Goal: Book appointment/travel/reservation

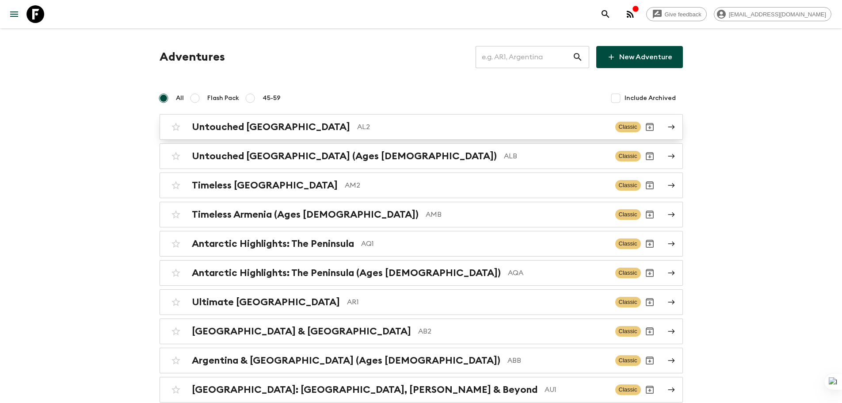
click at [385, 129] on p "AL2" at bounding box center [482, 127] width 251 height 11
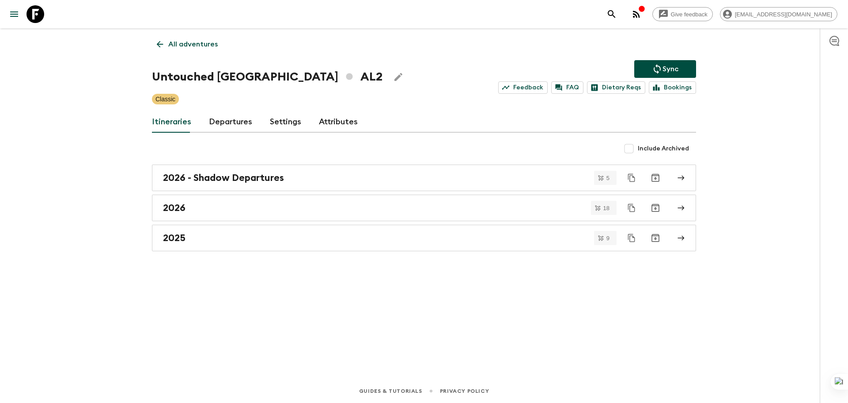
click at [237, 129] on link "Departures" at bounding box center [230, 121] width 43 height 21
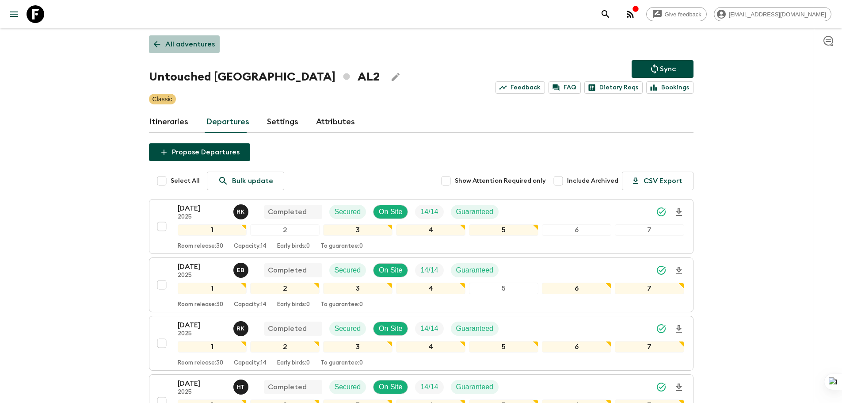
click at [183, 40] on p "All adventures" at bounding box center [189, 44] width 49 height 11
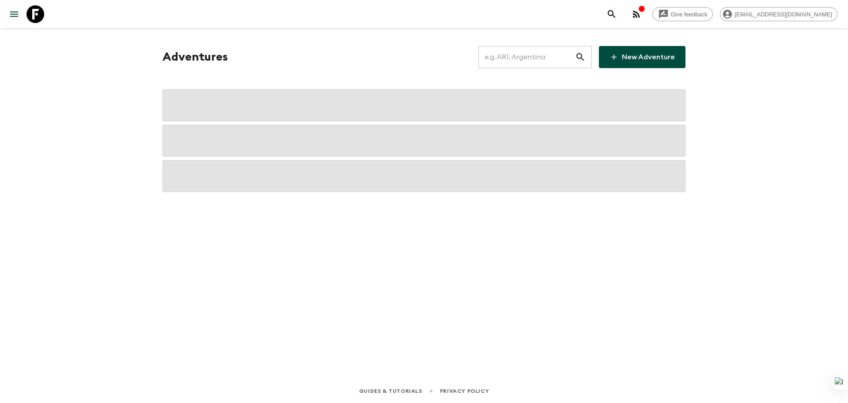
click at [537, 54] on input "text" at bounding box center [527, 57] width 97 height 25
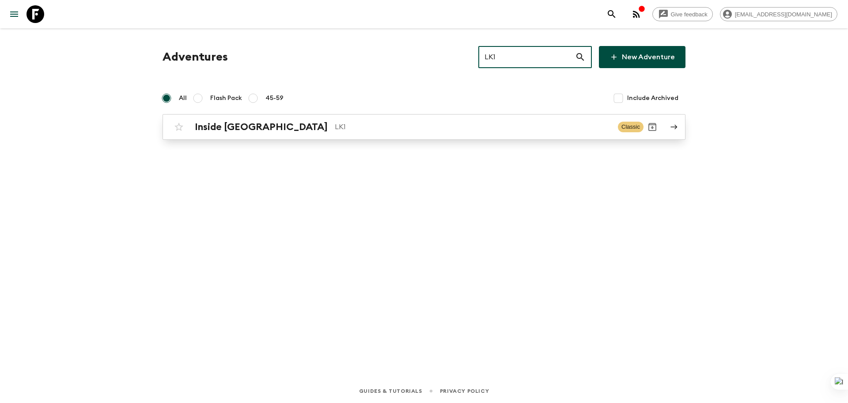
type input "LK1"
click at [461, 133] on div "Inside [GEOGRAPHIC_DATA] LK1 Classic" at bounding box center [407, 127] width 474 height 18
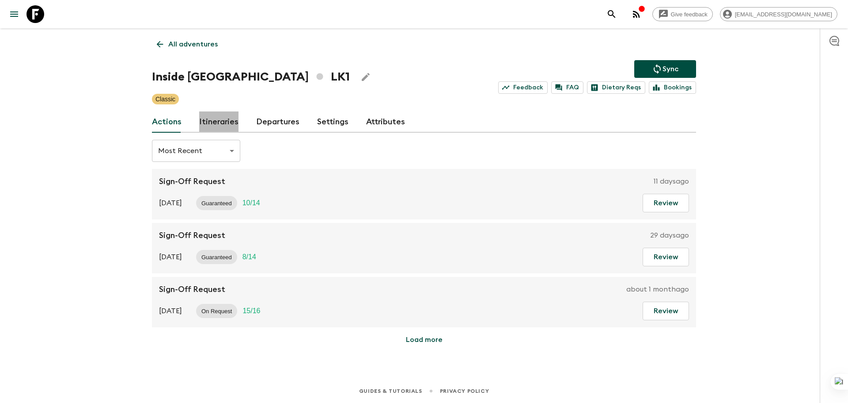
click at [220, 118] on link "Itineraries" at bounding box center [218, 121] width 39 height 21
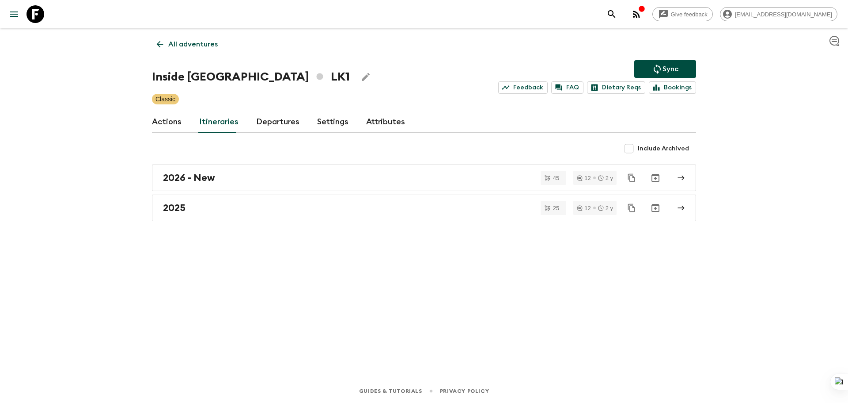
click at [269, 125] on link "Departures" at bounding box center [277, 121] width 43 height 21
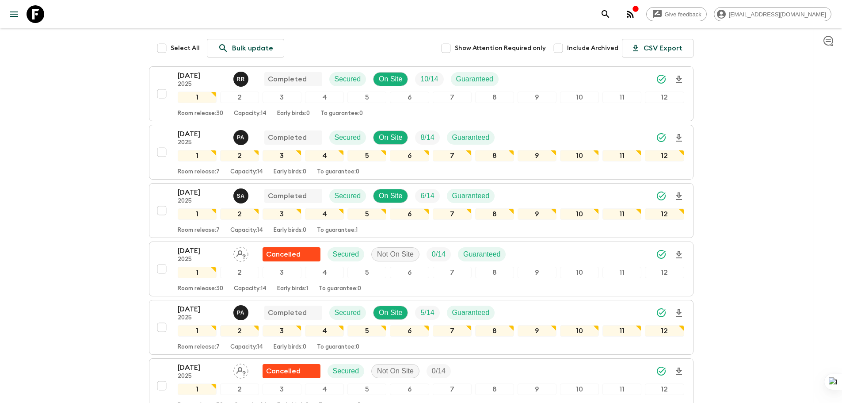
scroll to position [486, 0]
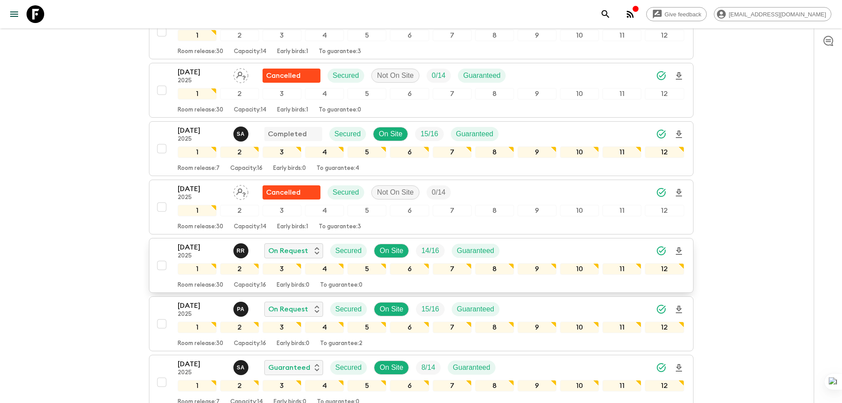
click at [169, 247] on div "[DATE] 2025 R R On Request Secured On Site 14 / 16 Guaranteed 1 2 3 4 5 6 7 8 9…" at bounding box center [418, 265] width 531 height 47
